Goal: Task Accomplishment & Management: Complete application form

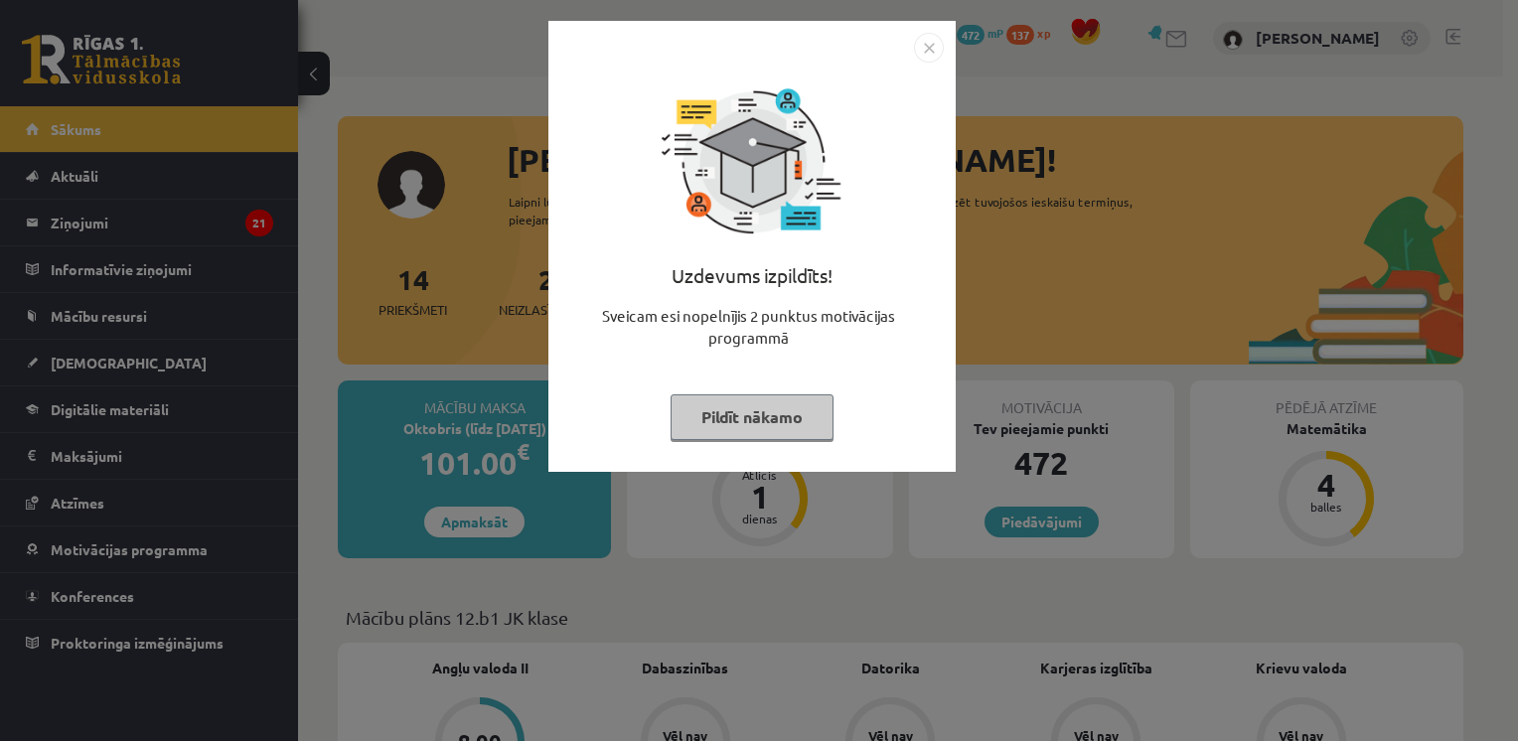
click at [761, 420] on button "Pildīt nākamo" at bounding box center [751, 417] width 163 height 46
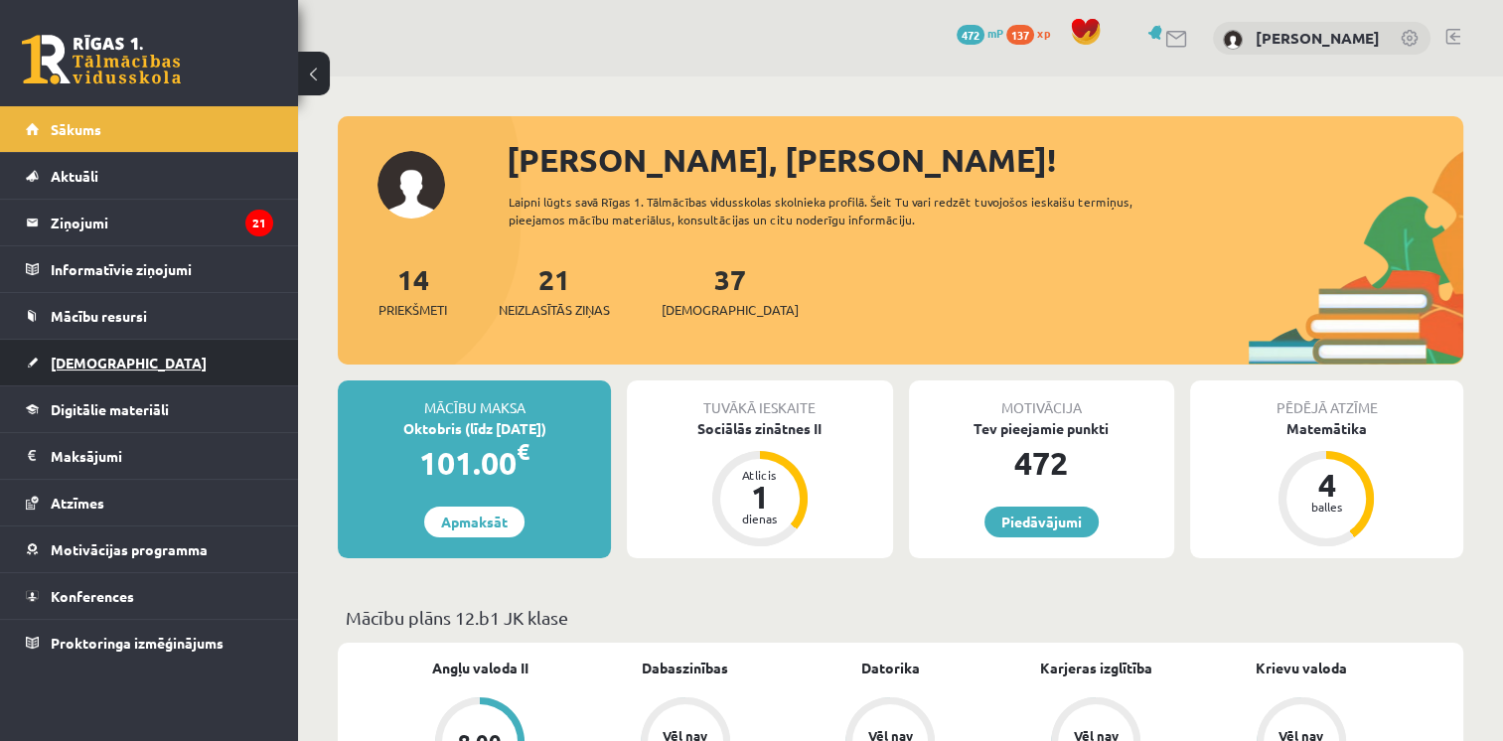
click at [135, 360] on link "[DEMOGRAPHIC_DATA]" at bounding box center [149, 363] width 247 height 46
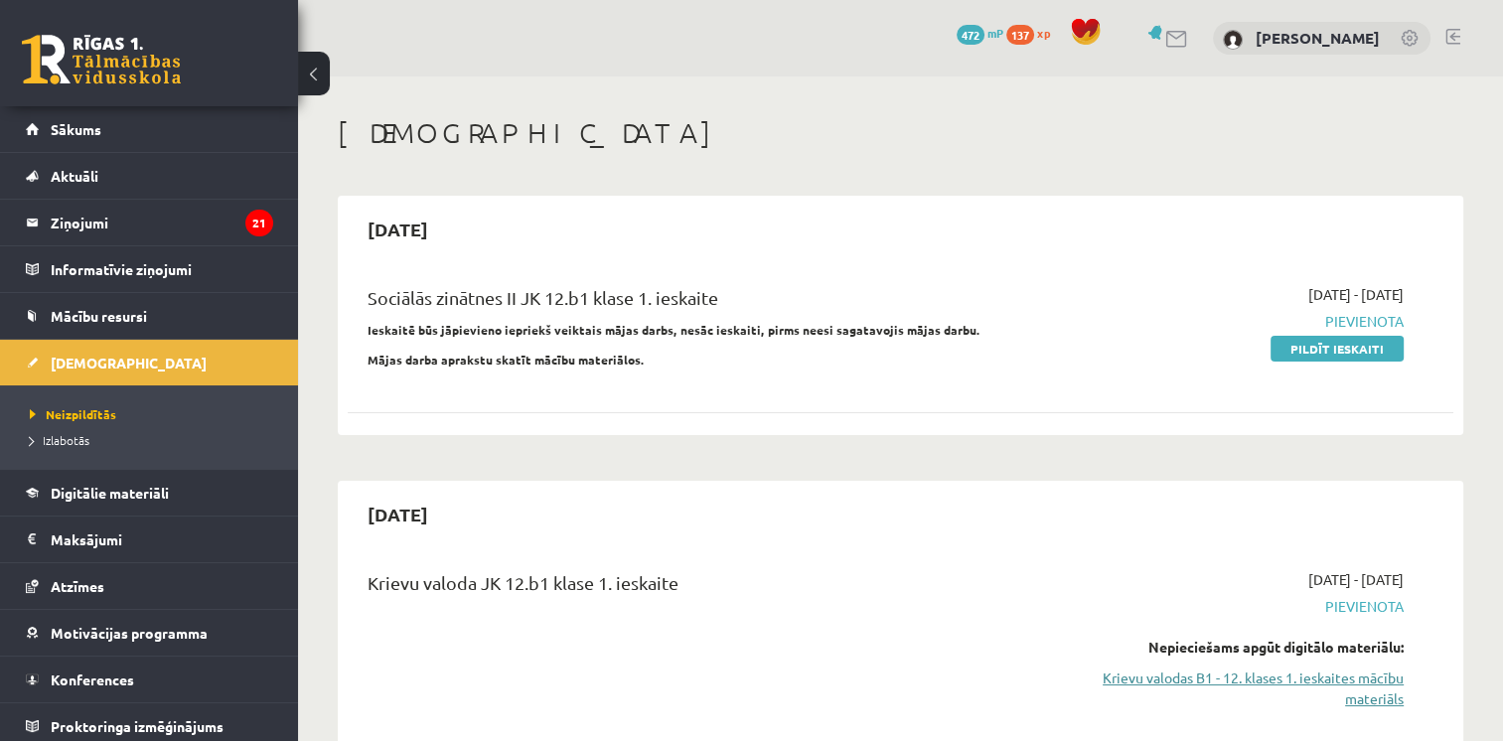
click at [1348, 685] on link "Krievu valodas B1 - 12. klases 1. ieskaites mācību materiāls" at bounding box center [1241, 688] width 326 height 42
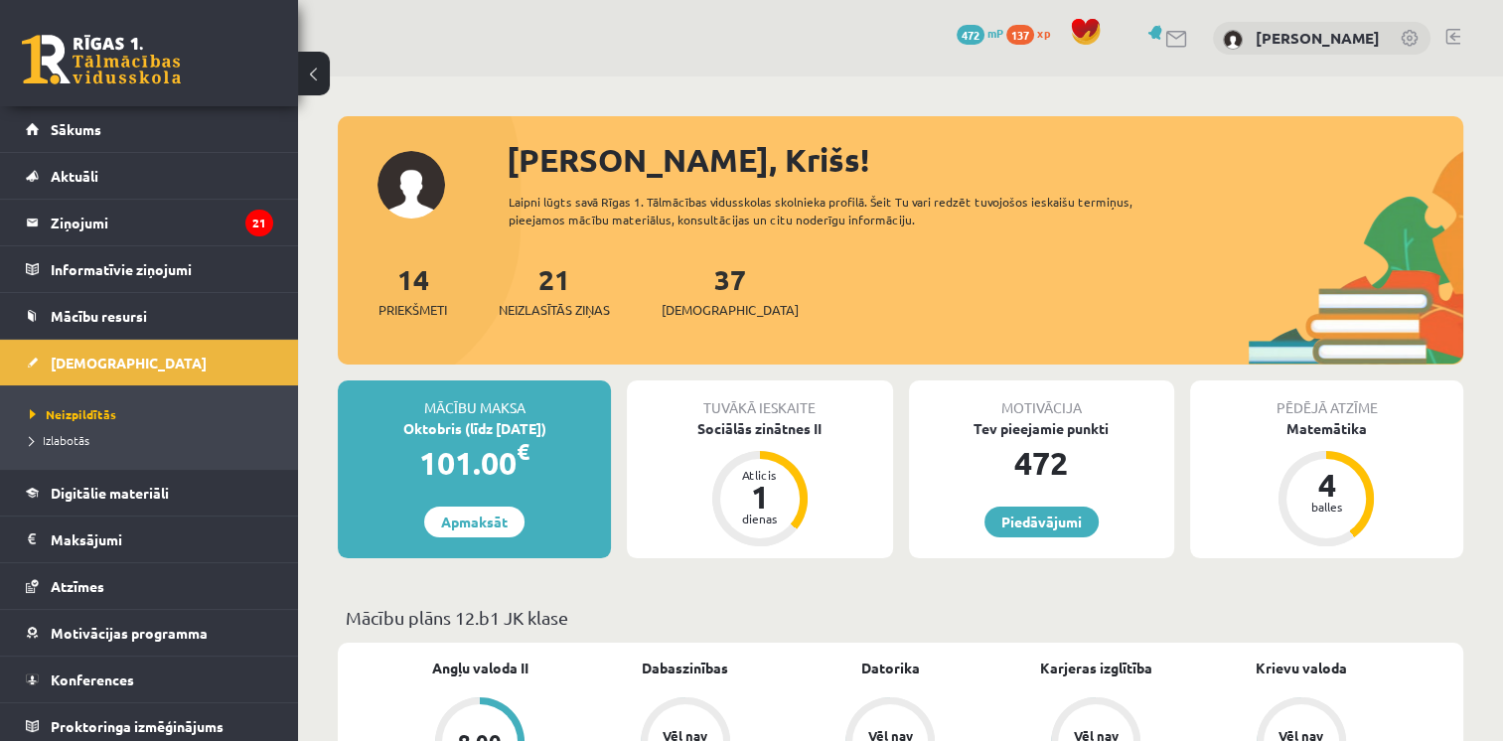
scroll to position [84, 0]
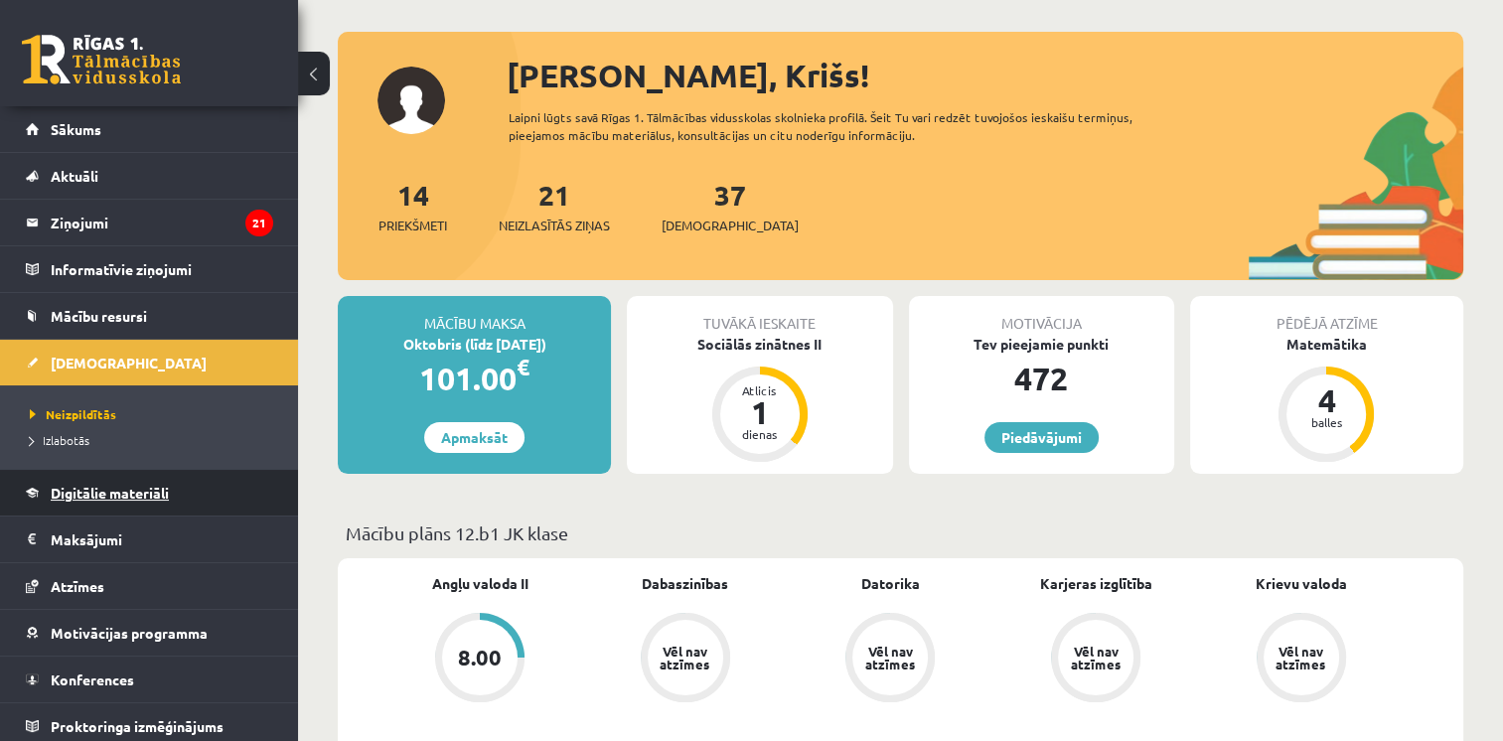
click at [87, 481] on link "Digitālie materiāli" at bounding box center [149, 493] width 247 height 46
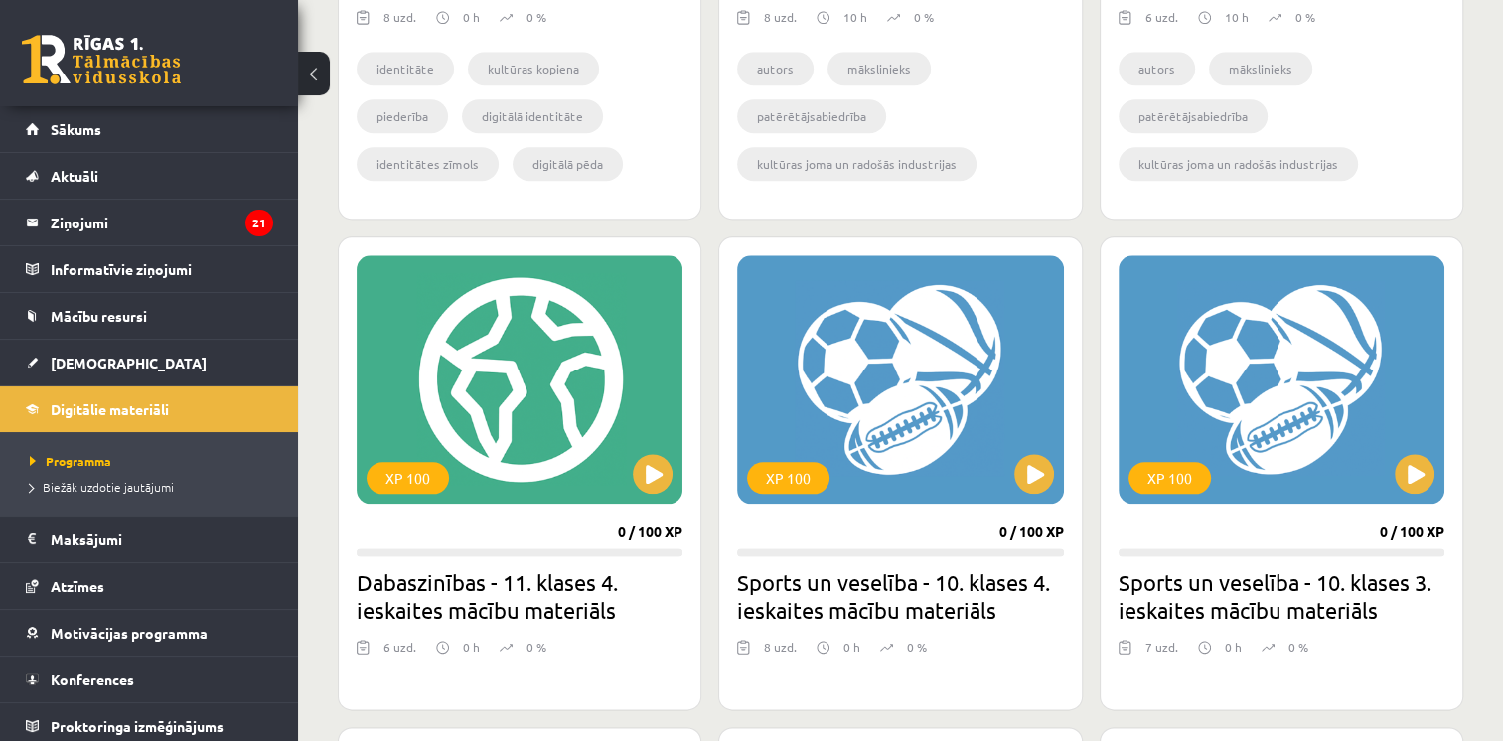
scroll to position [2324, 0]
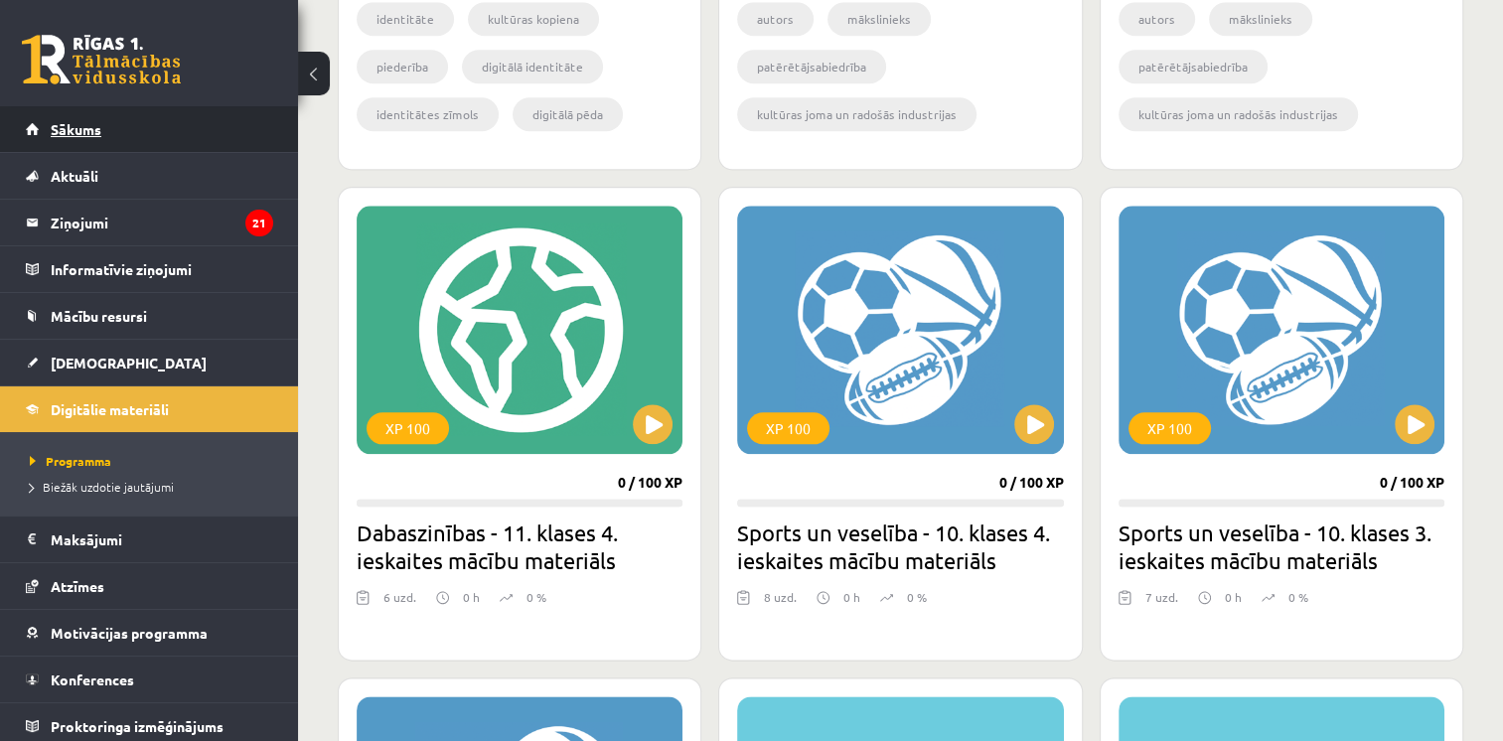
click at [94, 133] on span "Sākums" at bounding box center [76, 129] width 51 height 18
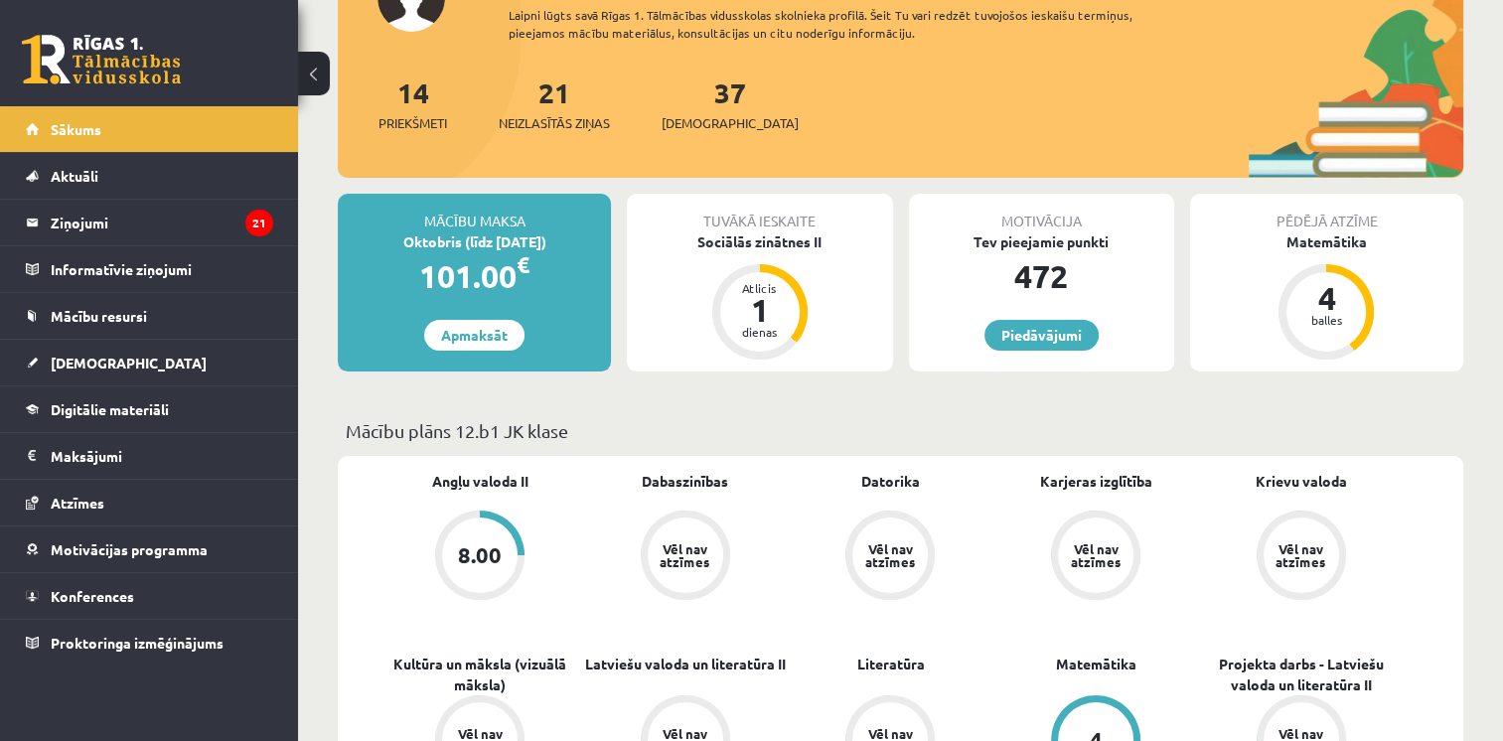
scroll to position [192, 0]
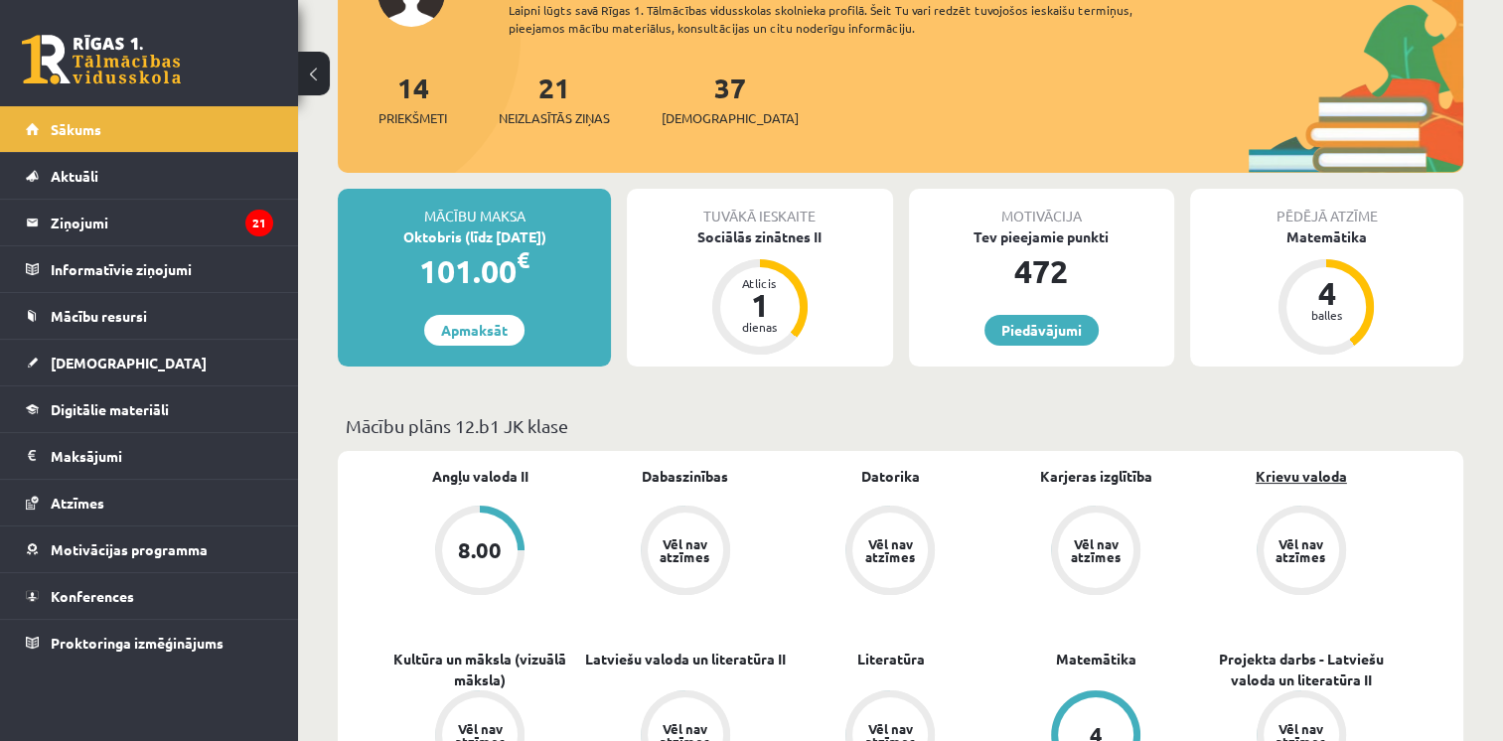
click at [1302, 479] on link "Krievu valoda" at bounding box center [1301, 476] width 91 height 21
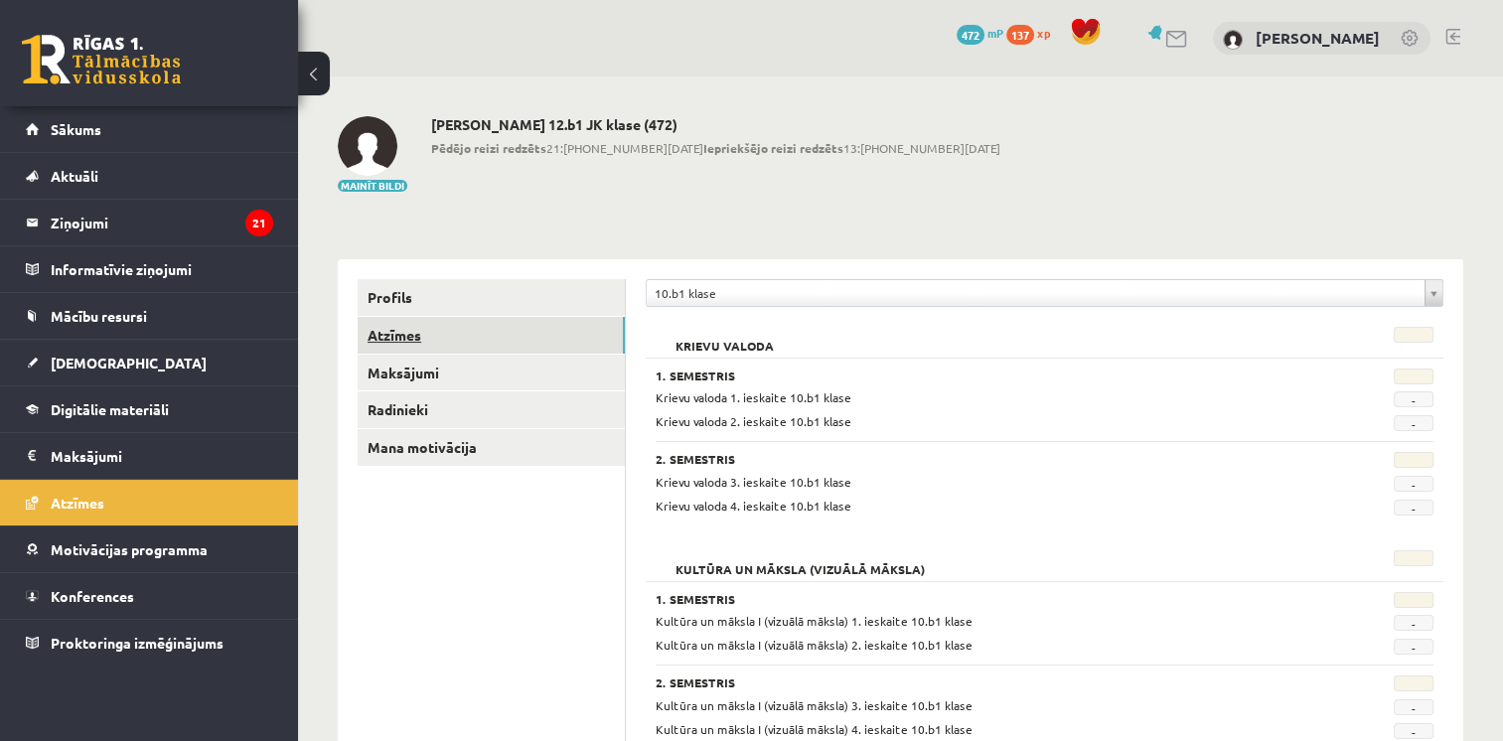
click at [409, 336] on link "Atzīmes" at bounding box center [491, 335] width 267 height 37
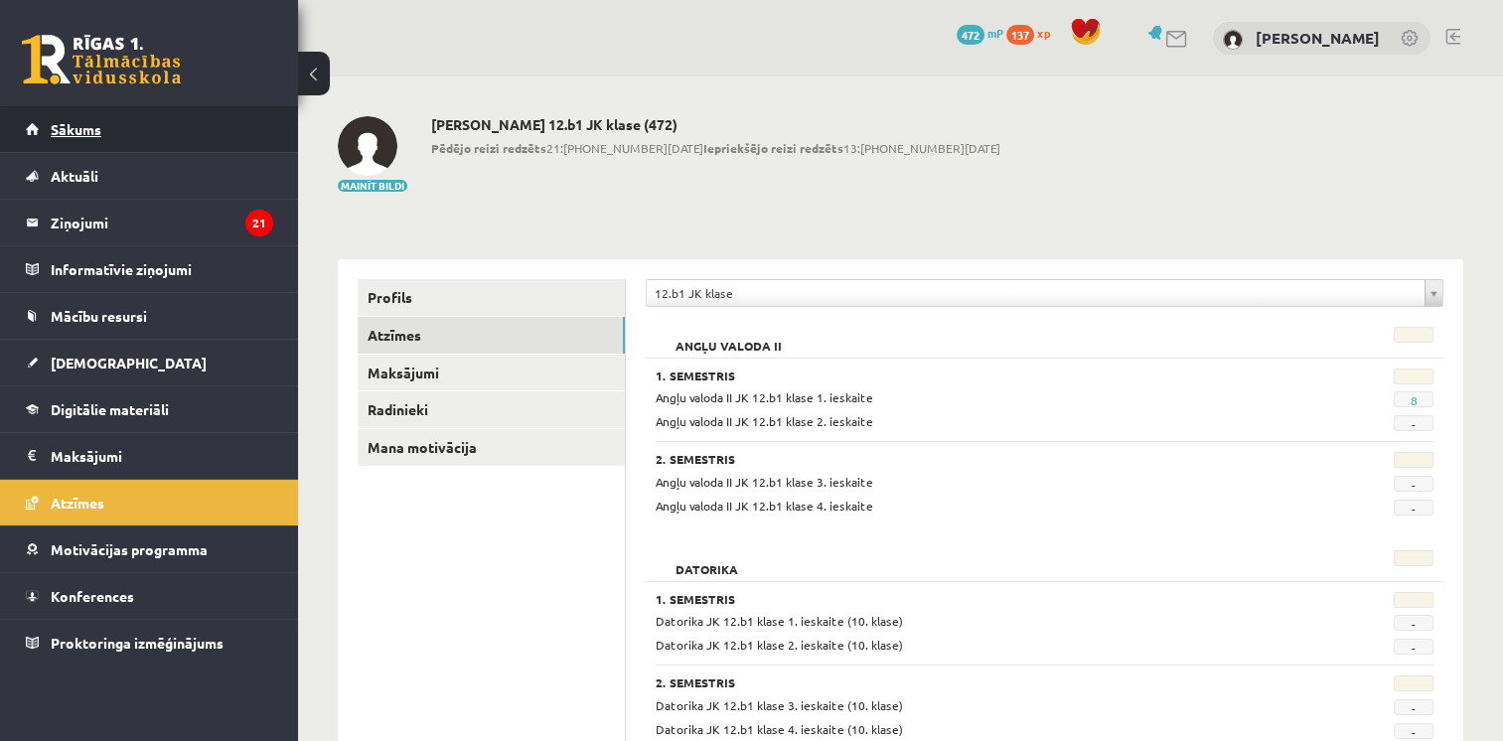
click at [86, 140] on link "Sākums" at bounding box center [149, 129] width 247 height 46
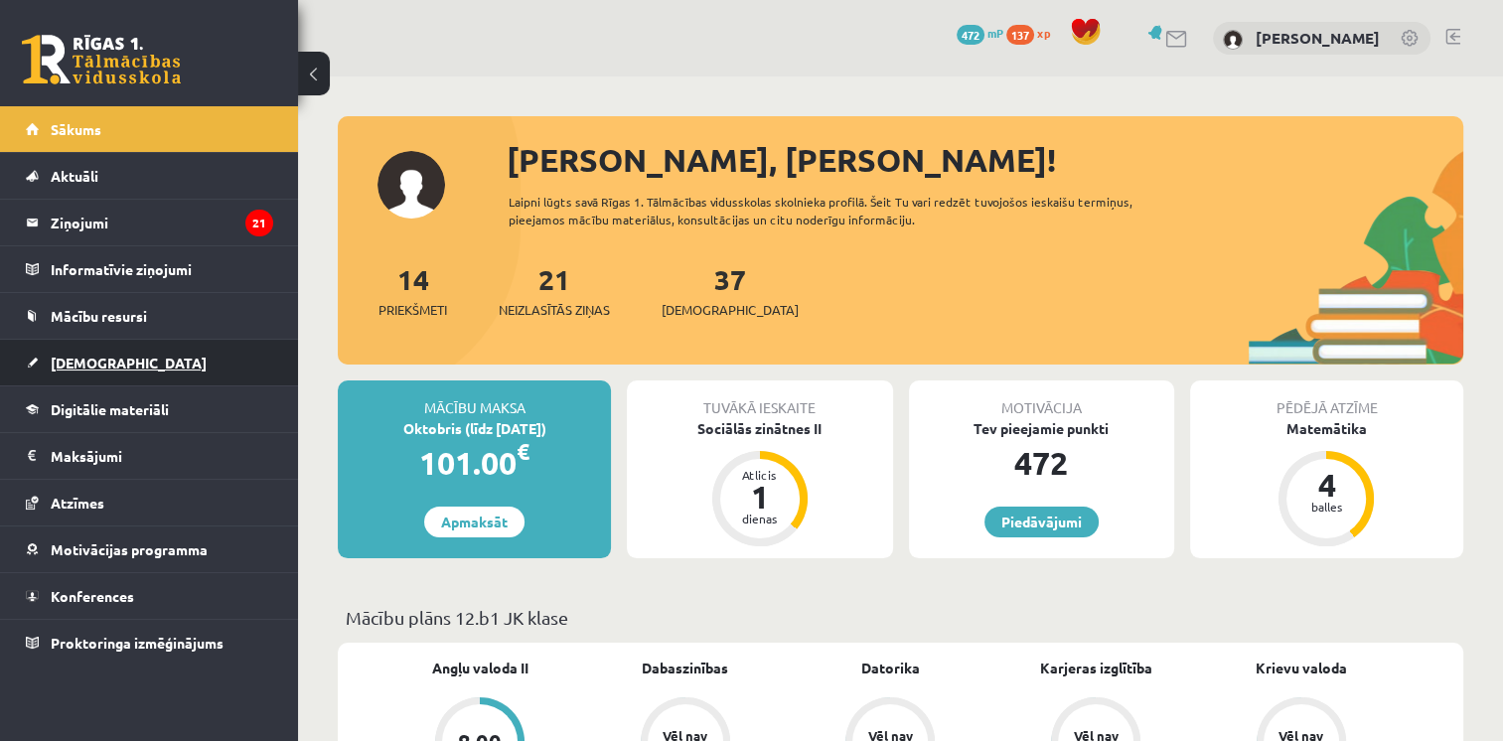
click at [83, 375] on link "[DEMOGRAPHIC_DATA]" at bounding box center [149, 363] width 247 height 46
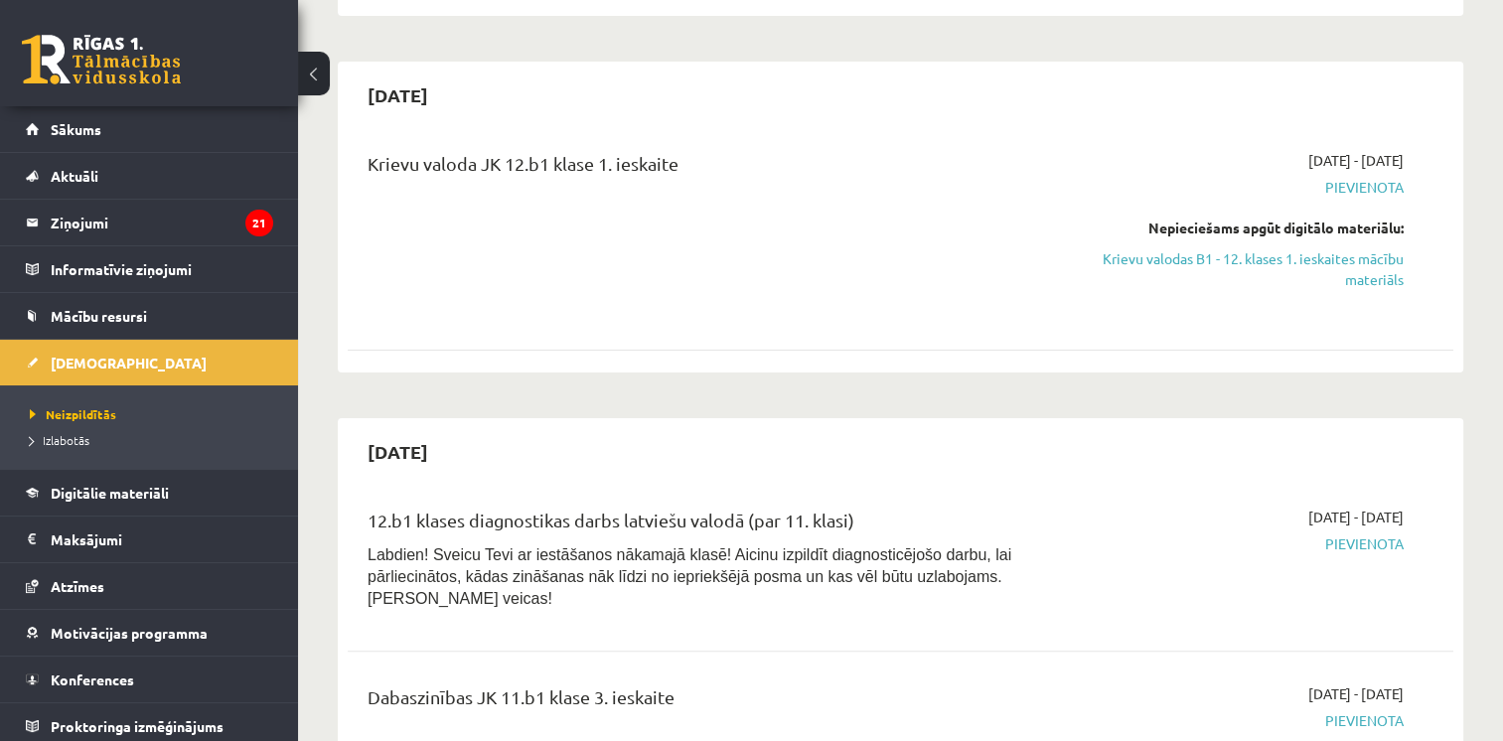
scroll to position [401, 0]
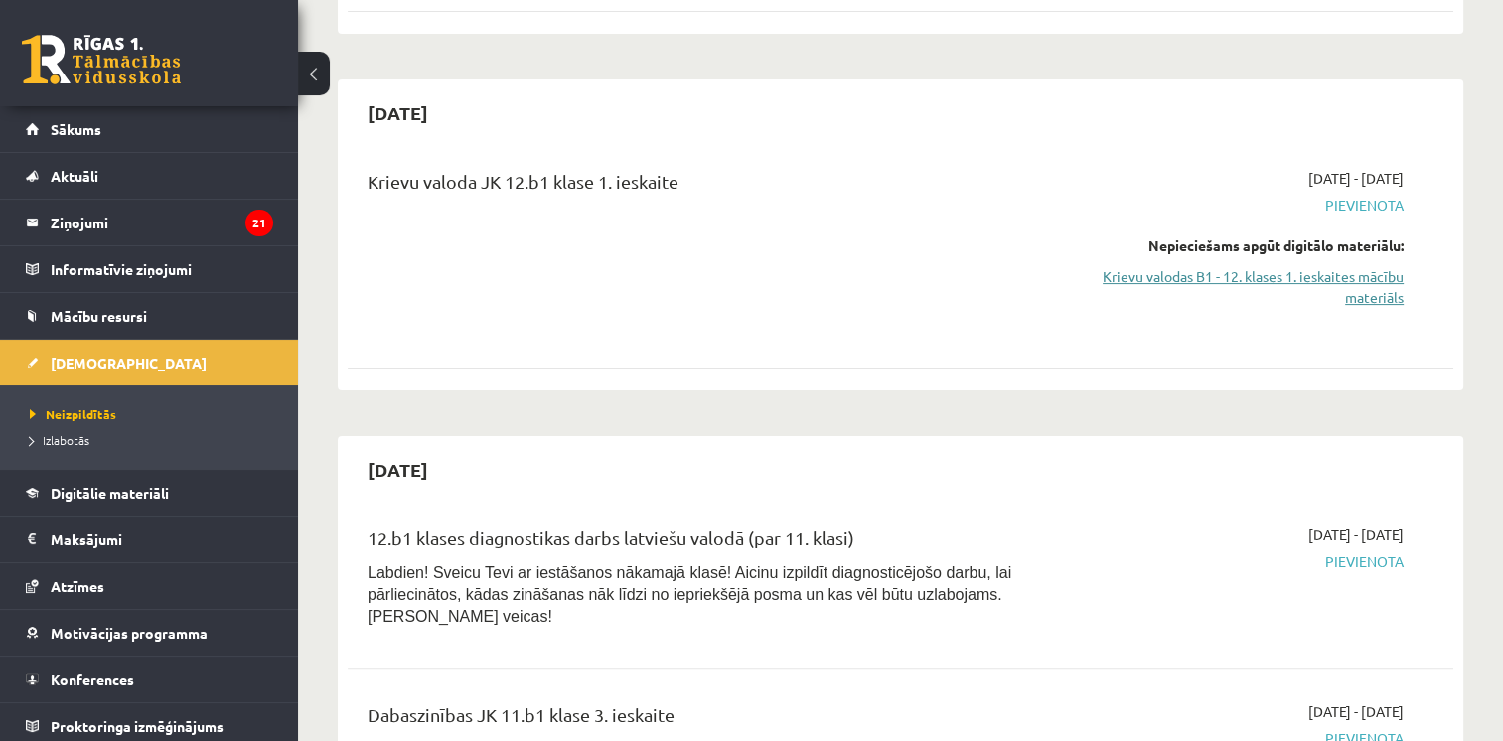
click at [1227, 272] on link "Krievu valodas B1 - 12. klases 1. ieskaites mācību materiāls" at bounding box center [1241, 287] width 326 height 42
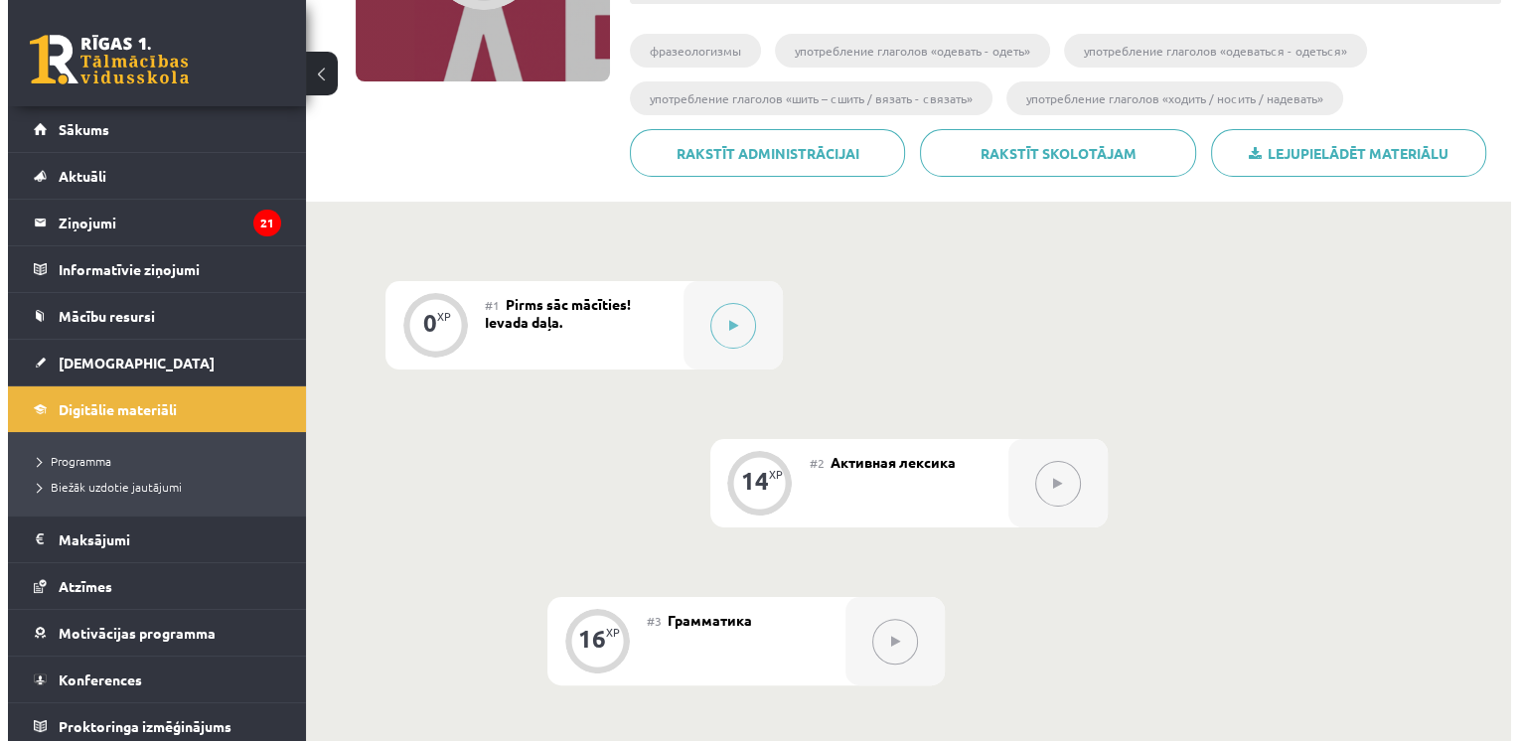
scroll to position [329, 0]
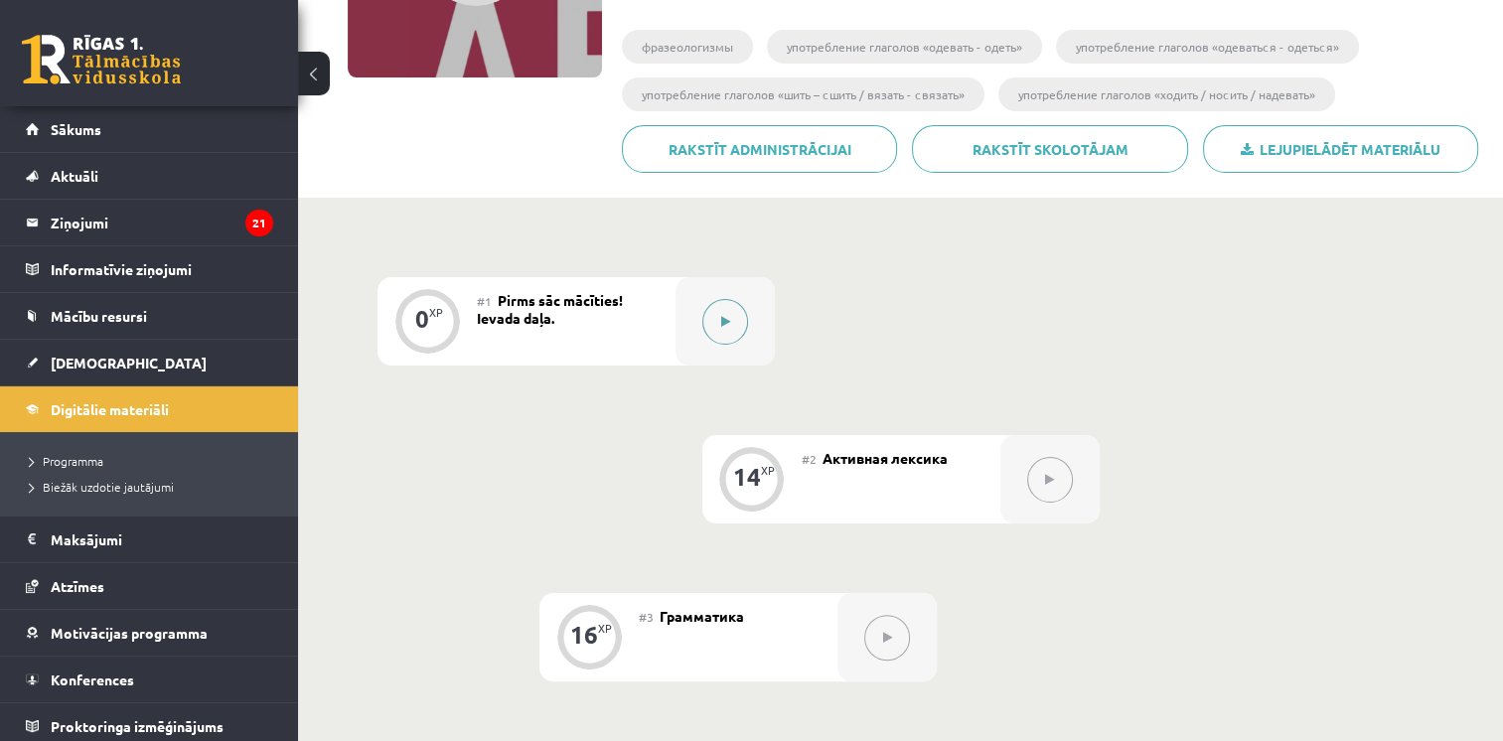
click at [722, 327] on icon at bounding box center [725, 322] width 9 height 12
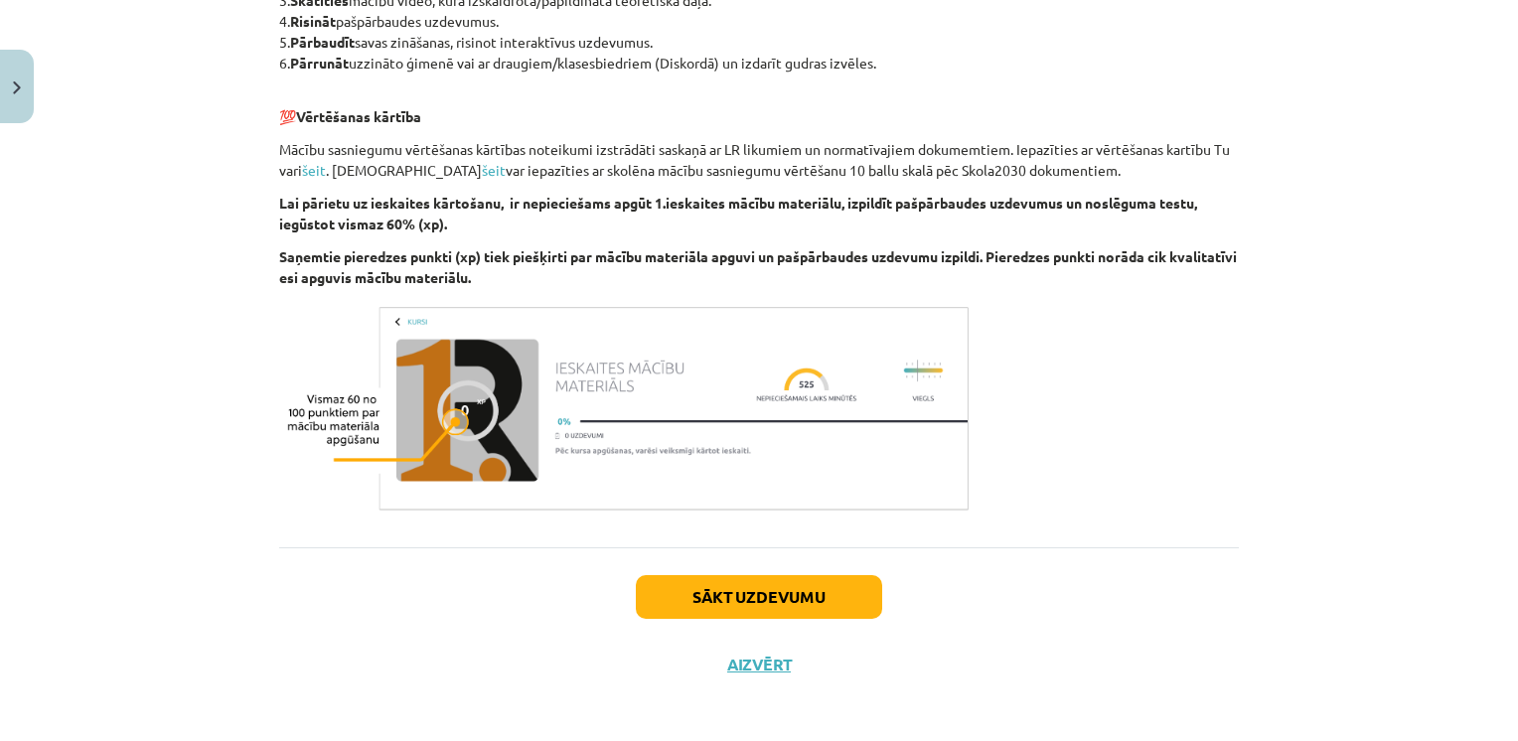
scroll to position [1154, 0]
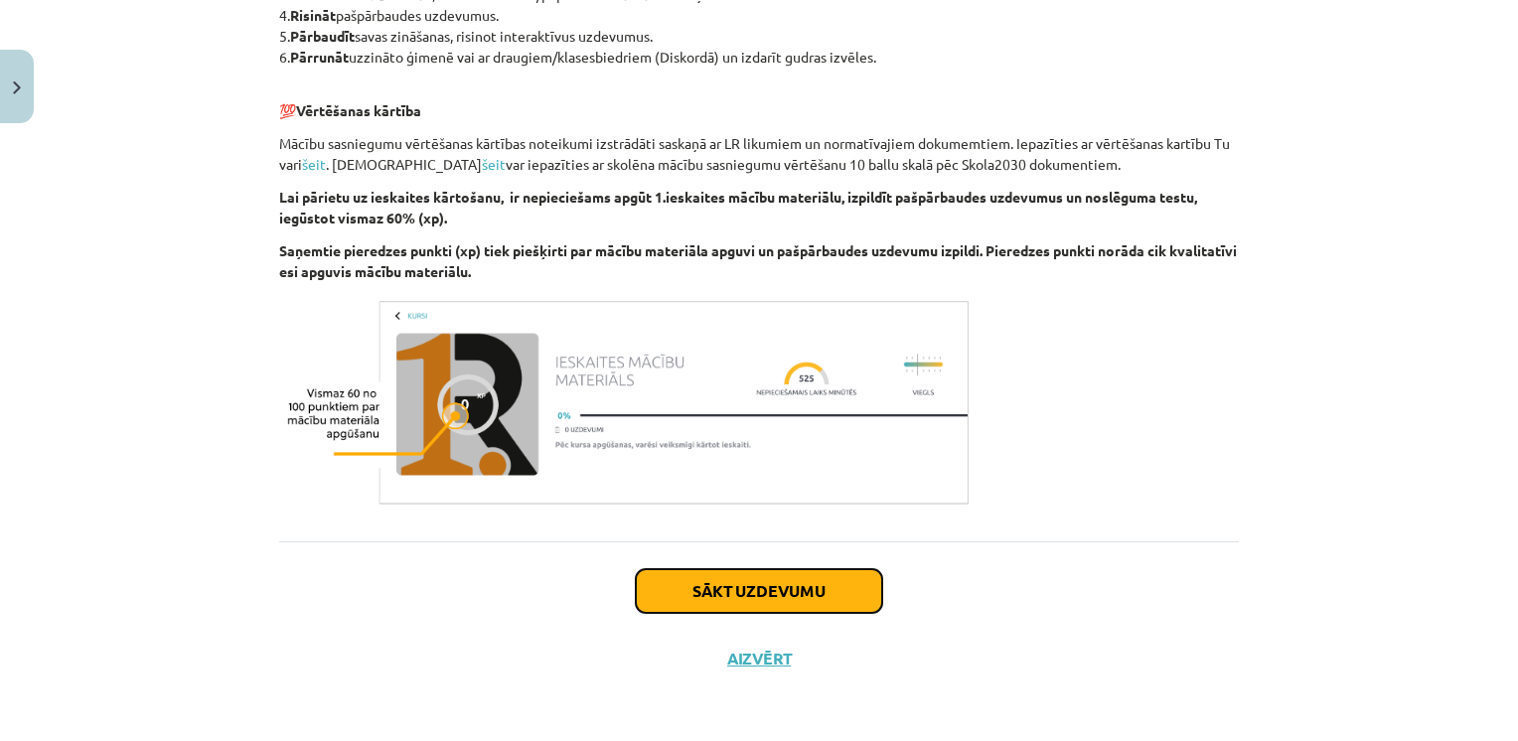
click at [727, 598] on button "Sākt uzdevumu" at bounding box center [759, 591] width 246 height 44
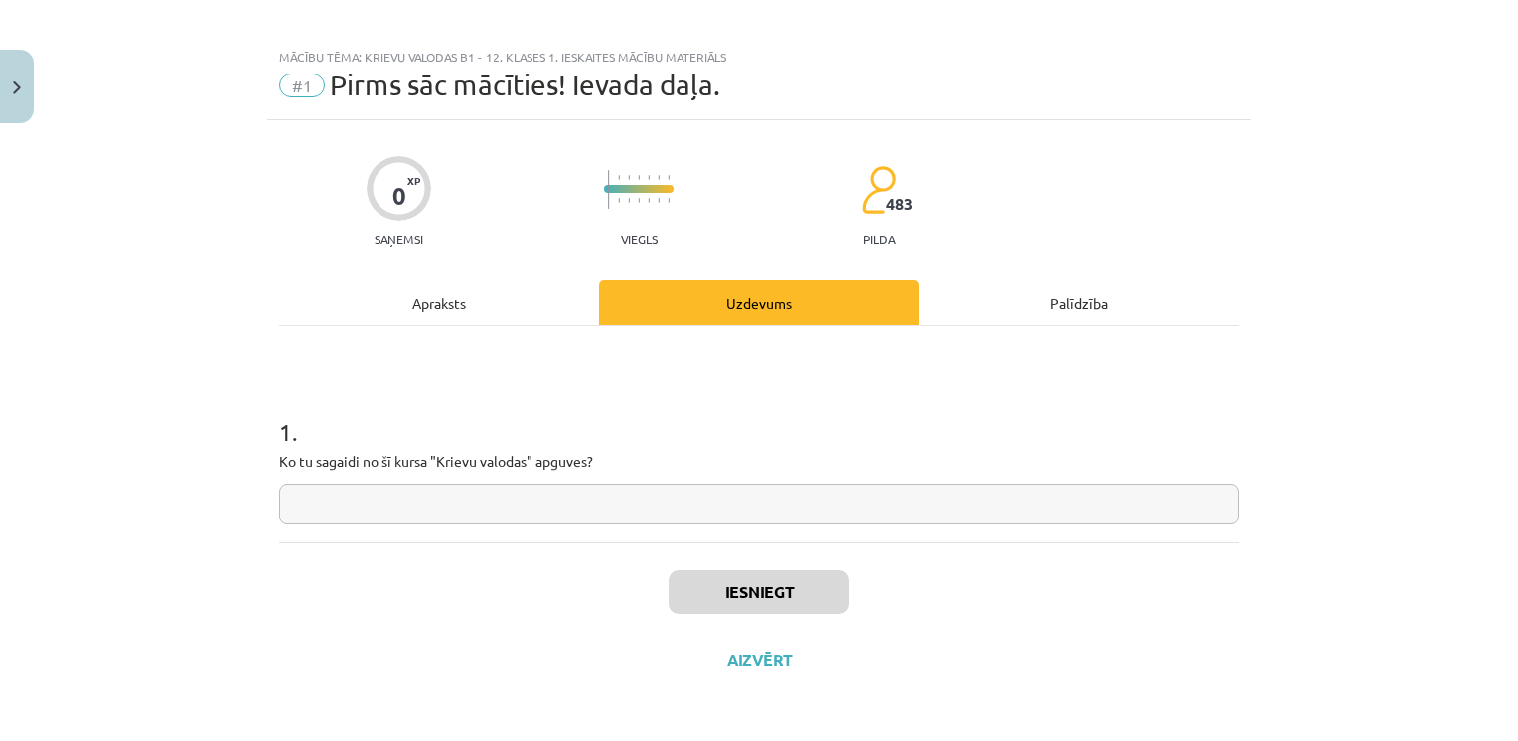
click at [398, 499] on input "text" at bounding box center [759, 504] width 960 height 41
type input "*********"
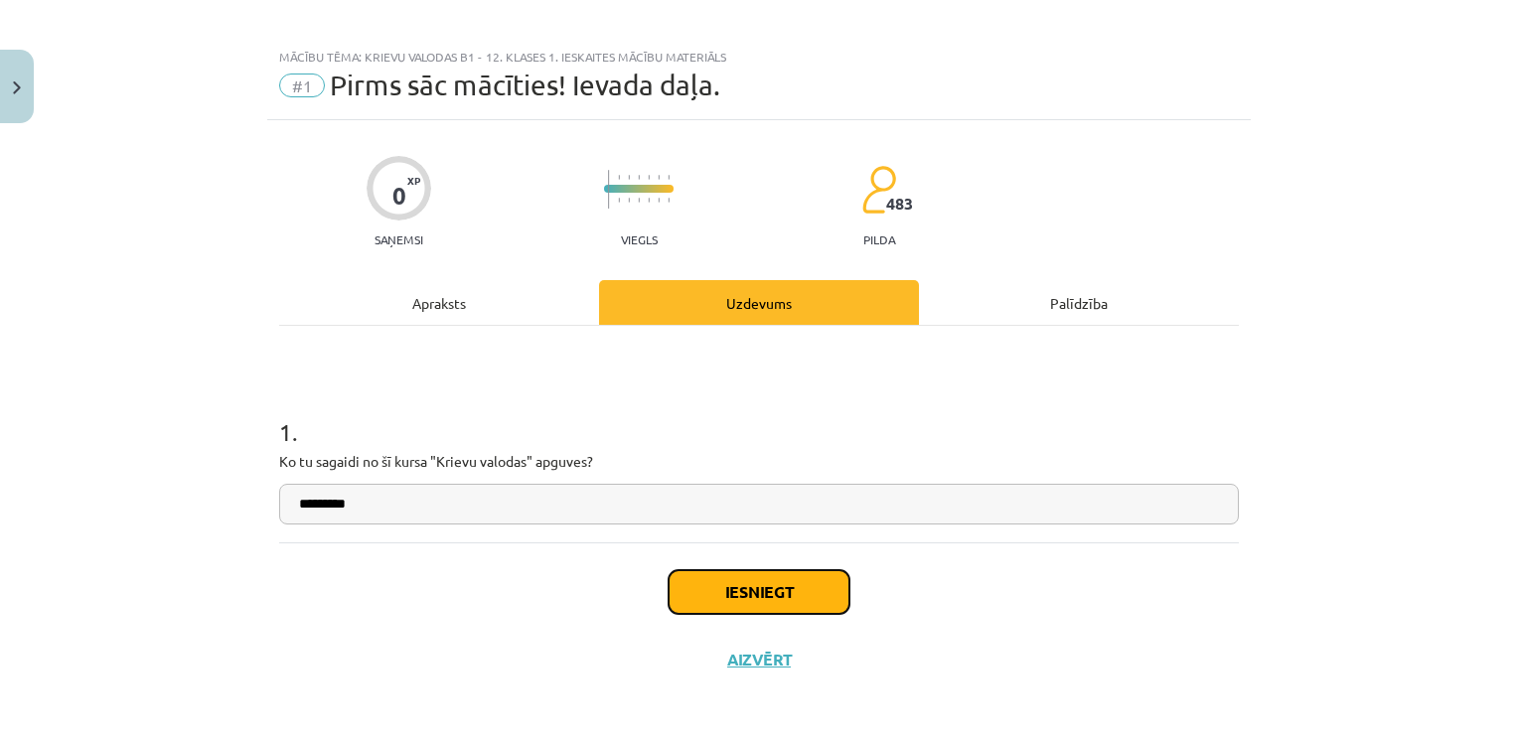
click at [693, 596] on button "Iesniegt" at bounding box center [758, 592] width 181 height 44
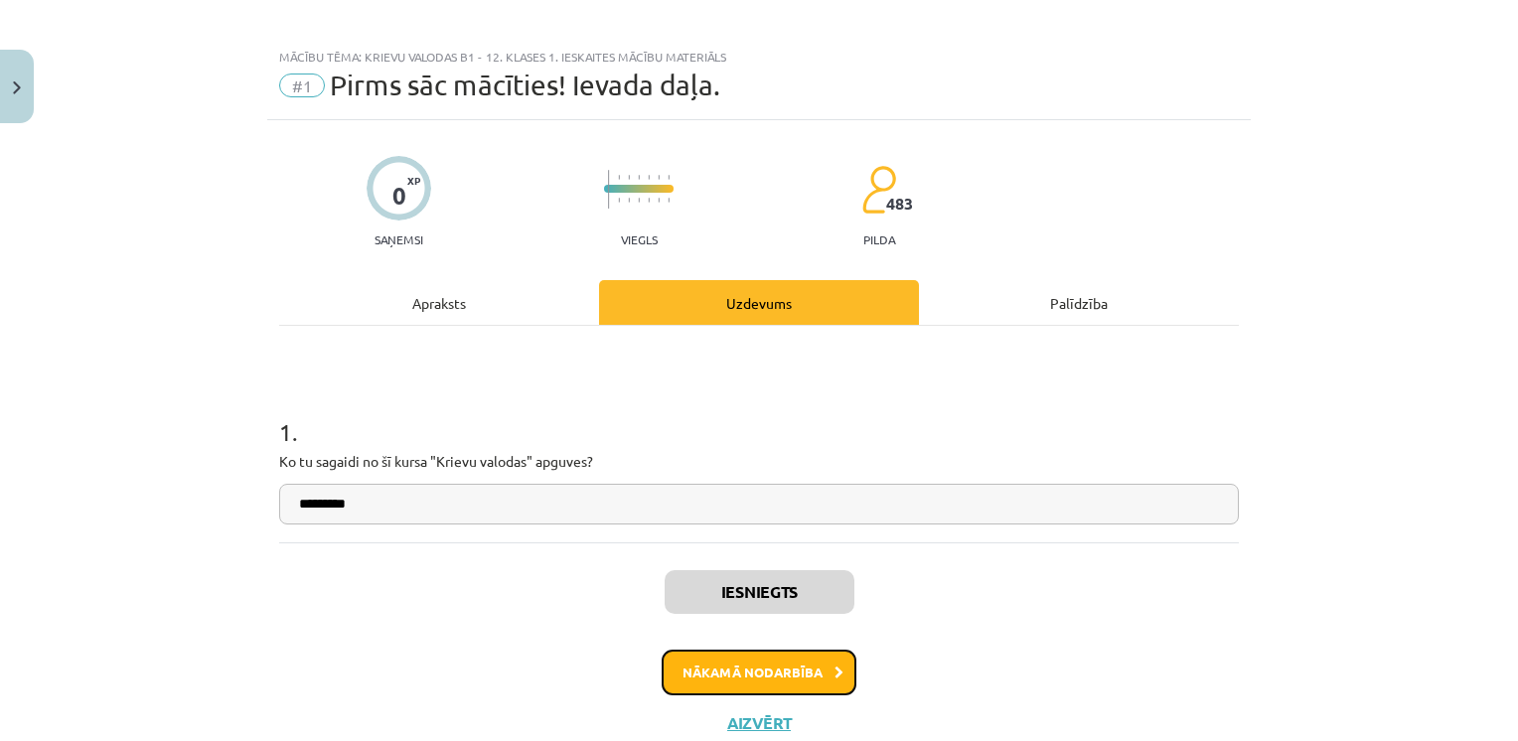
click at [726, 682] on button "Nākamā nodarbība" at bounding box center [759, 673] width 195 height 46
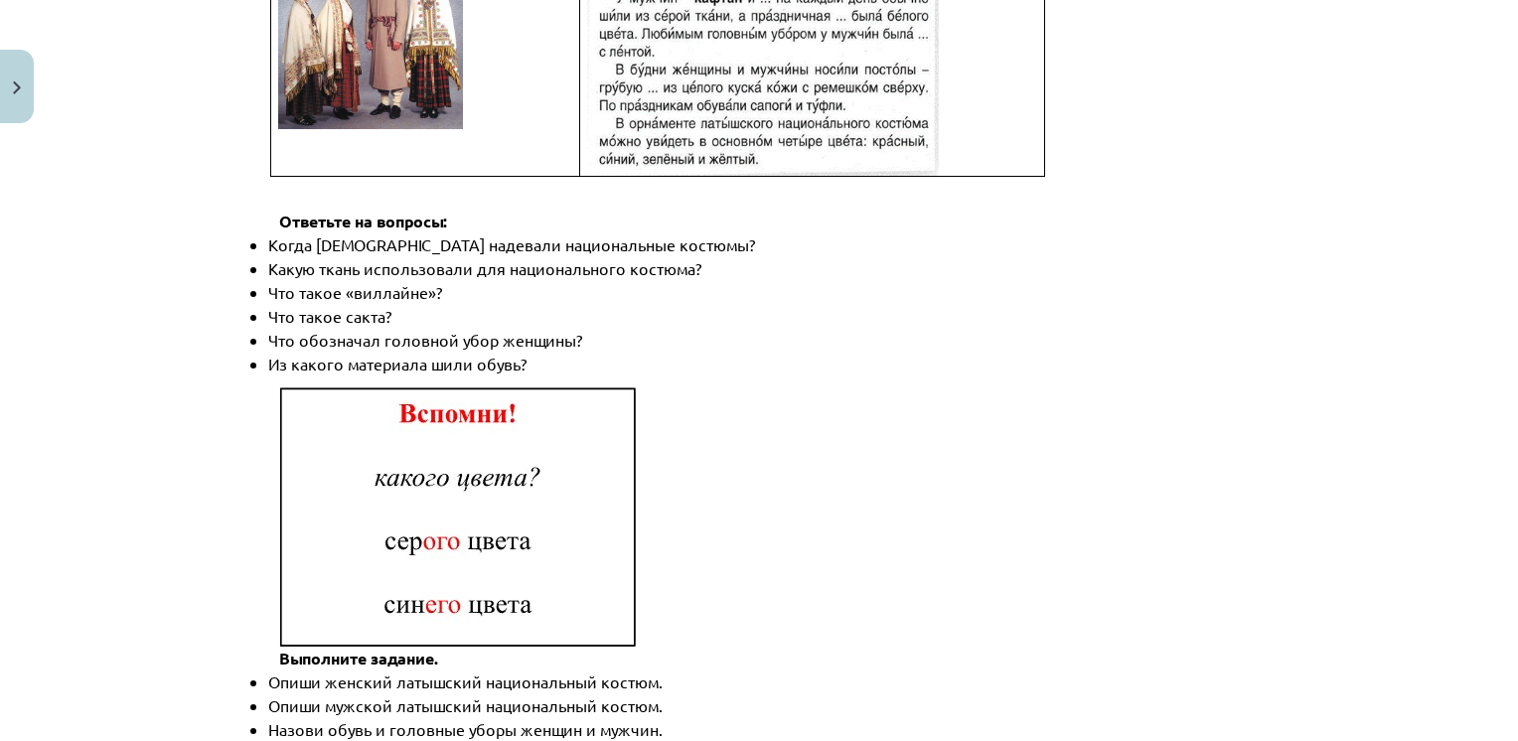
scroll to position [2901, 0]
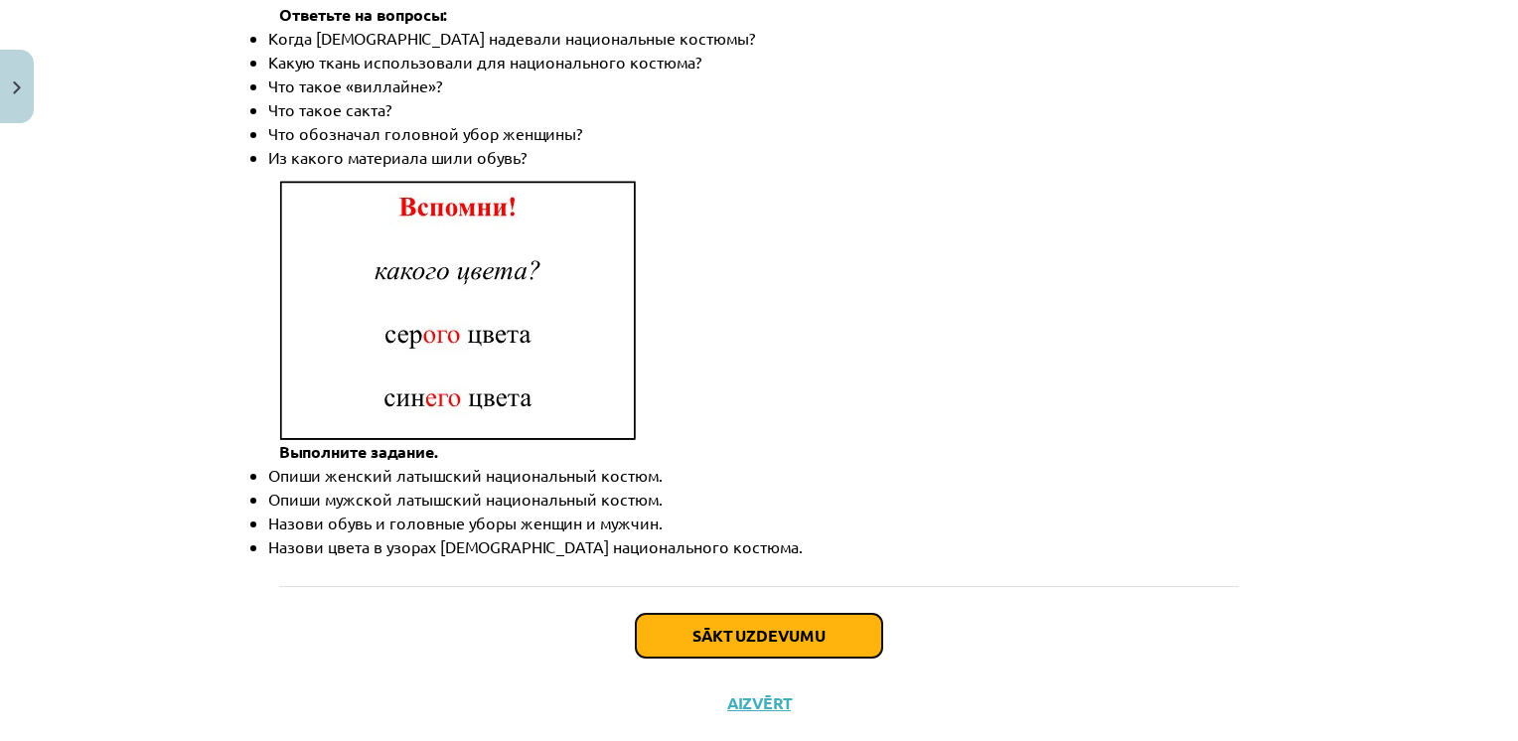
click at [775, 614] on button "Sākt uzdevumu" at bounding box center [759, 636] width 246 height 44
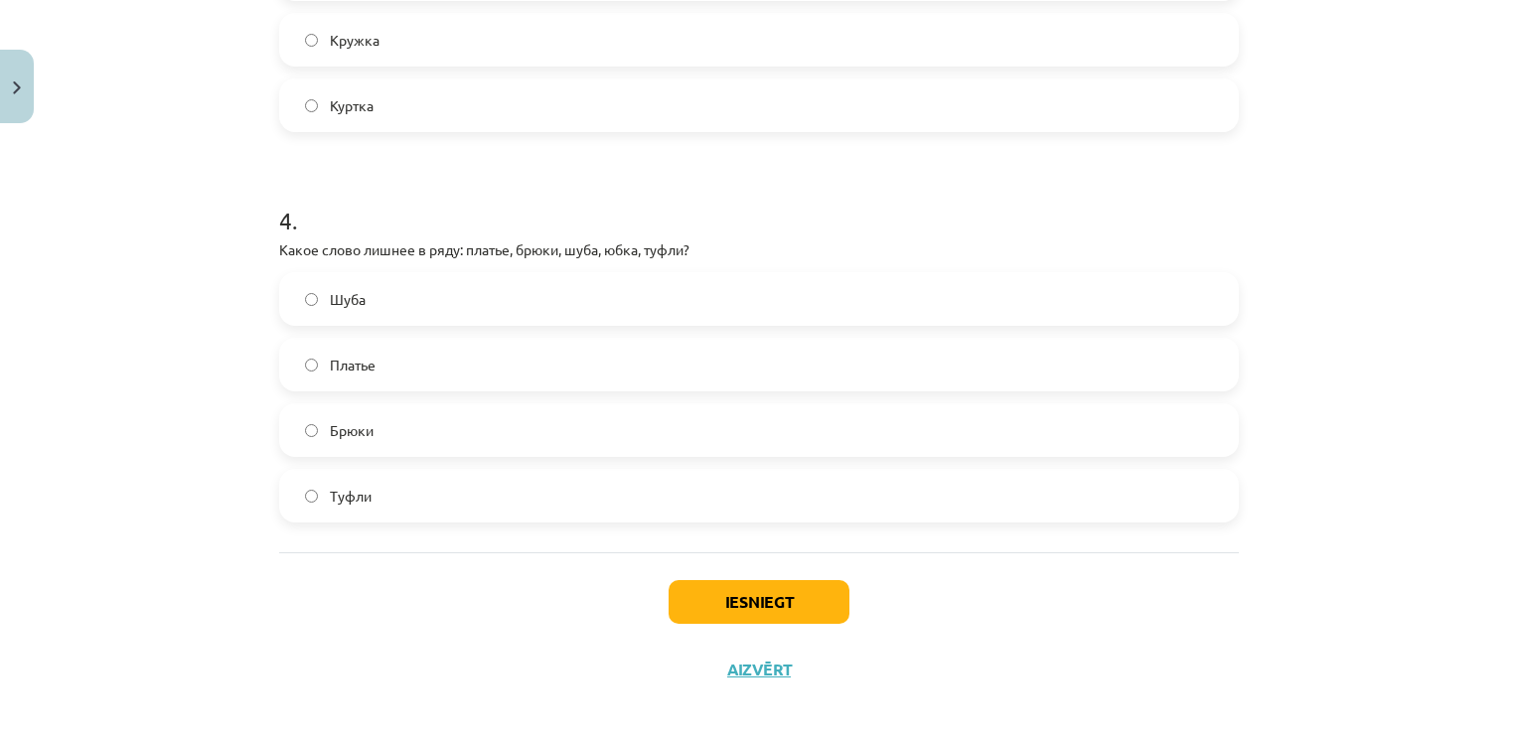
scroll to position [1405, 0]
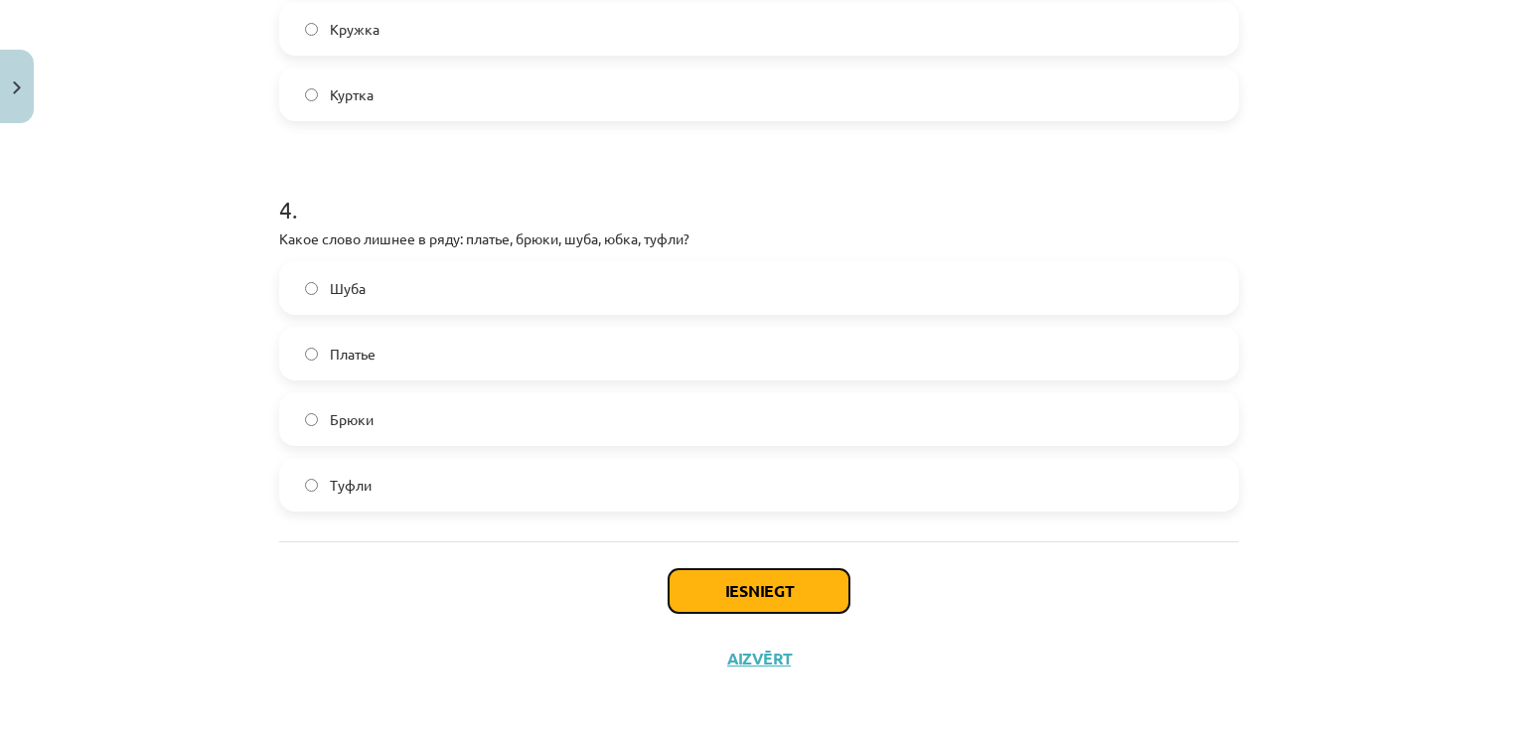
click at [696, 569] on button "Iesniegt" at bounding box center [758, 591] width 181 height 44
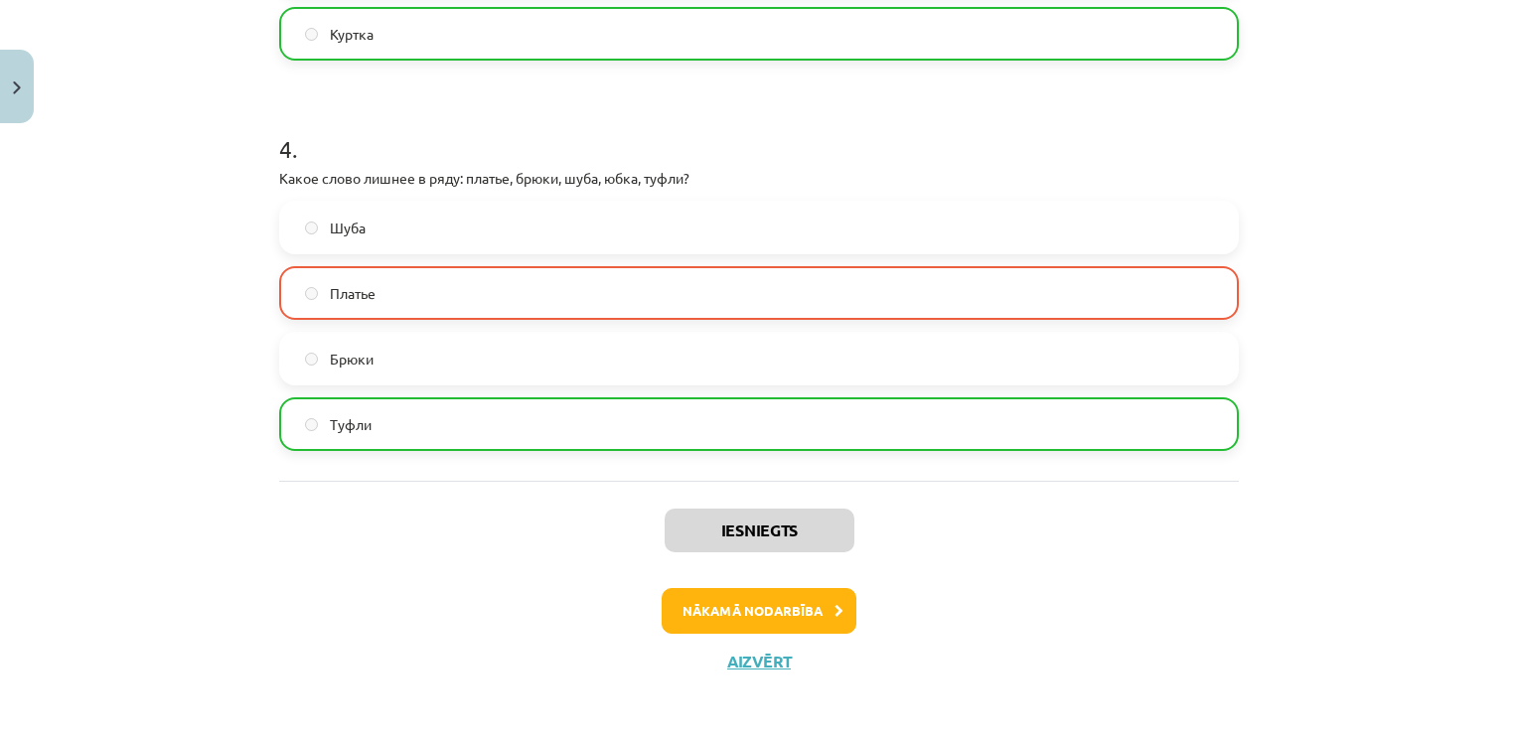
scroll to position [1468, 0]
click at [775, 609] on button "Nākamā nodarbība" at bounding box center [759, 609] width 195 height 46
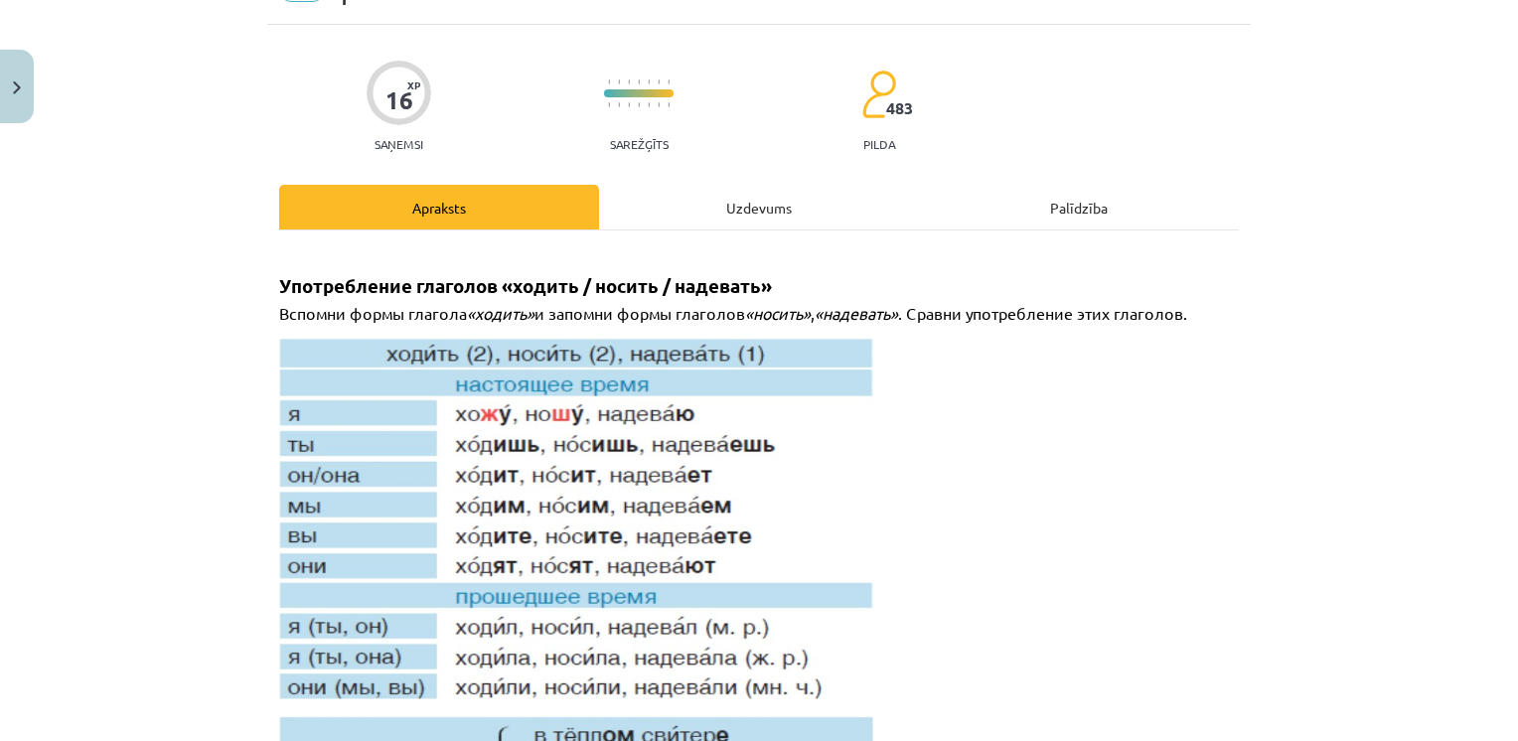
scroll to position [50, 0]
